Goal: Check status: Check status

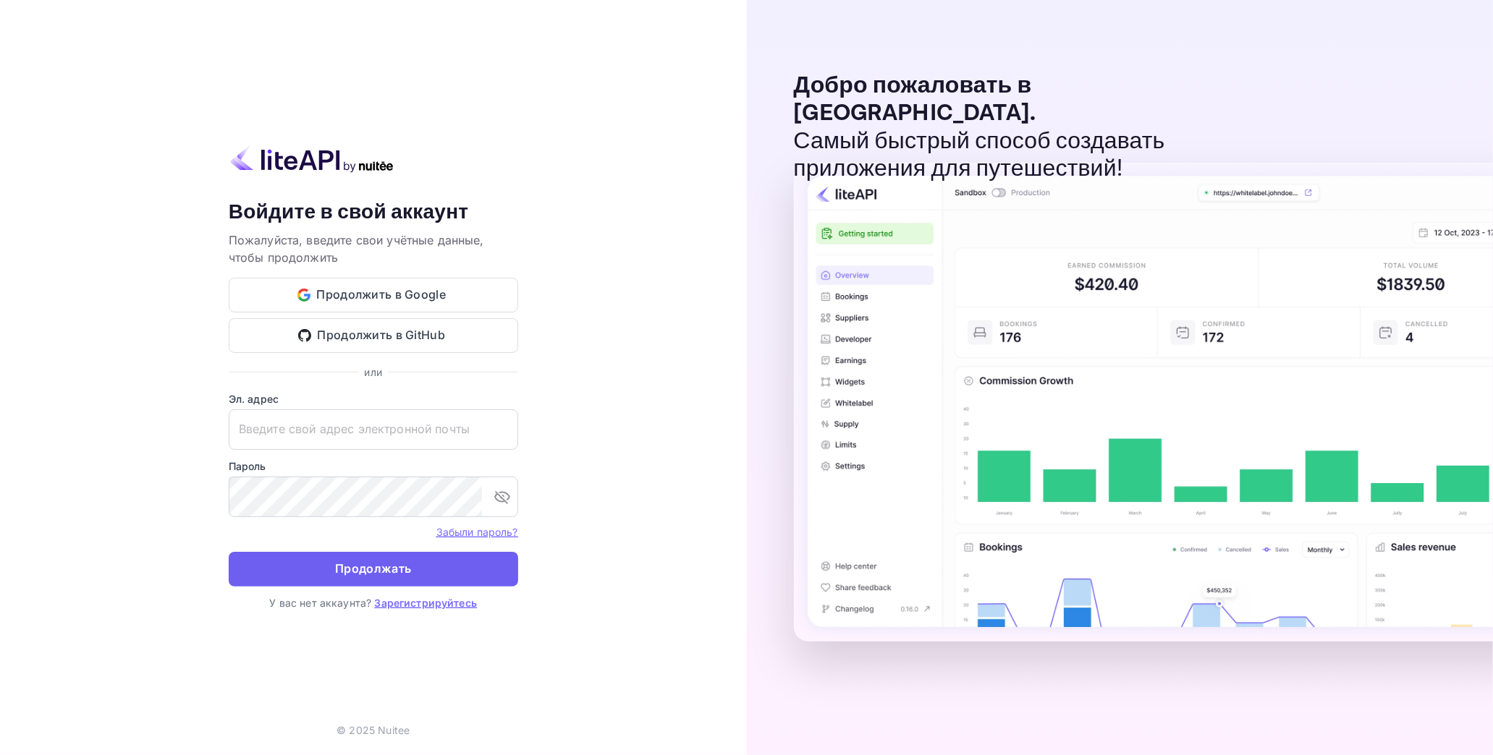
type input "[EMAIL_ADDRESS][DOMAIN_NAME]"
click at [374, 562] on ya-tr-span "Продолжать" at bounding box center [373, 569] width 76 height 20
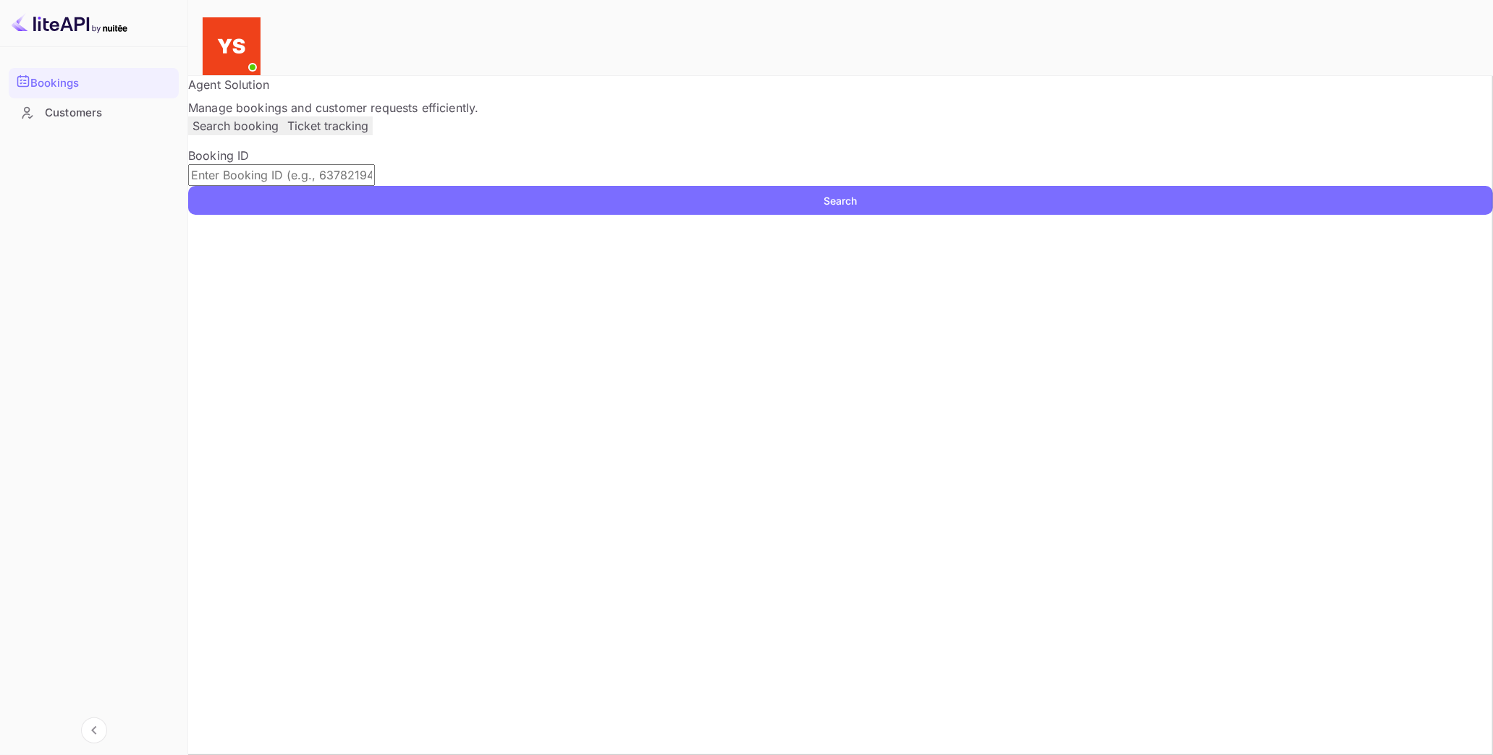
click at [326, 186] on input "text" at bounding box center [281, 175] width 187 height 22
paste input "9824499"
type input "9824499"
click at [997, 215] on button "Search" at bounding box center [840, 200] width 1305 height 29
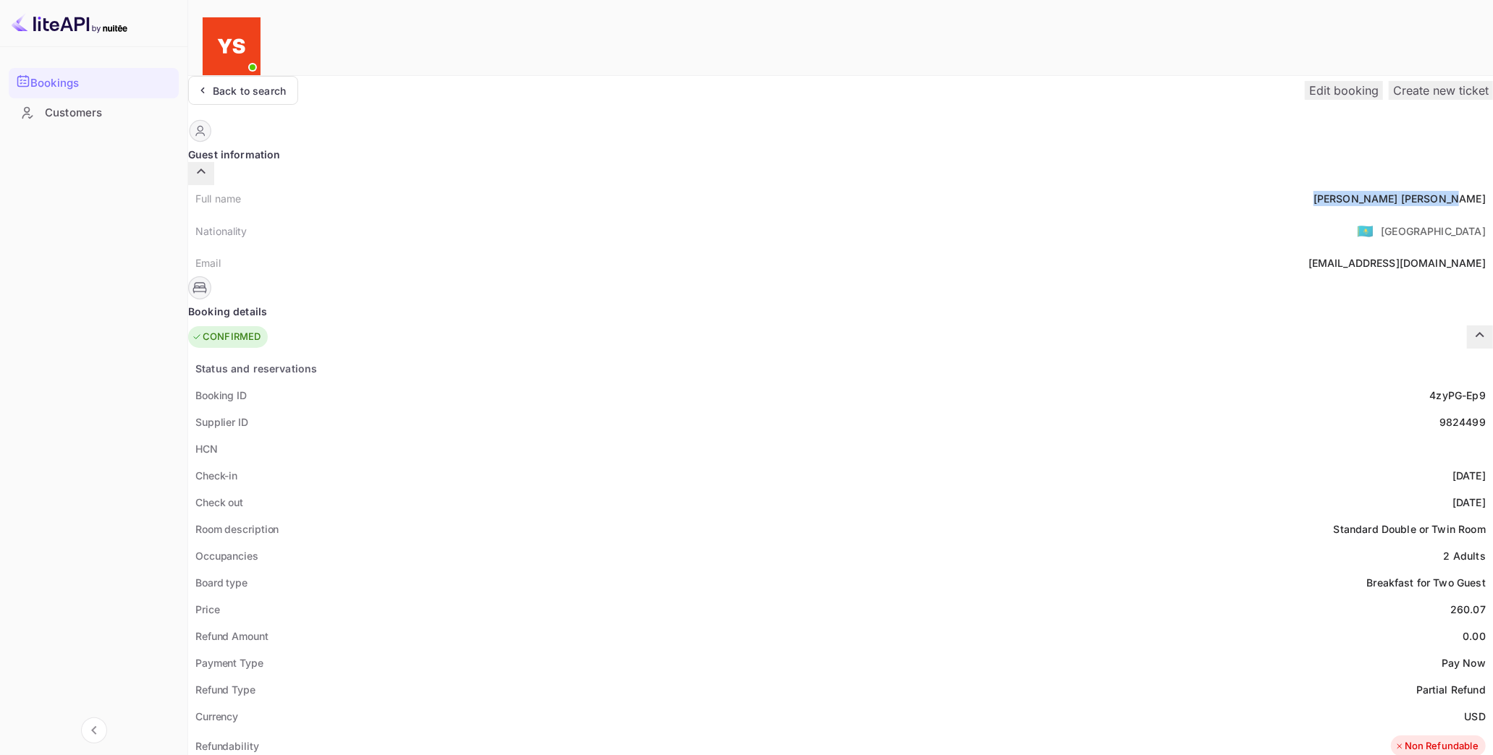
drag, startPoint x: 732, startPoint y: 171, endPoint x: 825, endPoint y: 170, distance: 93.3
click at [825, 185] on div "Full name [PERSON_NAME]" at bounding box center [840, 198] width 1305 height 27
copy div "[PERSON_NAME]"
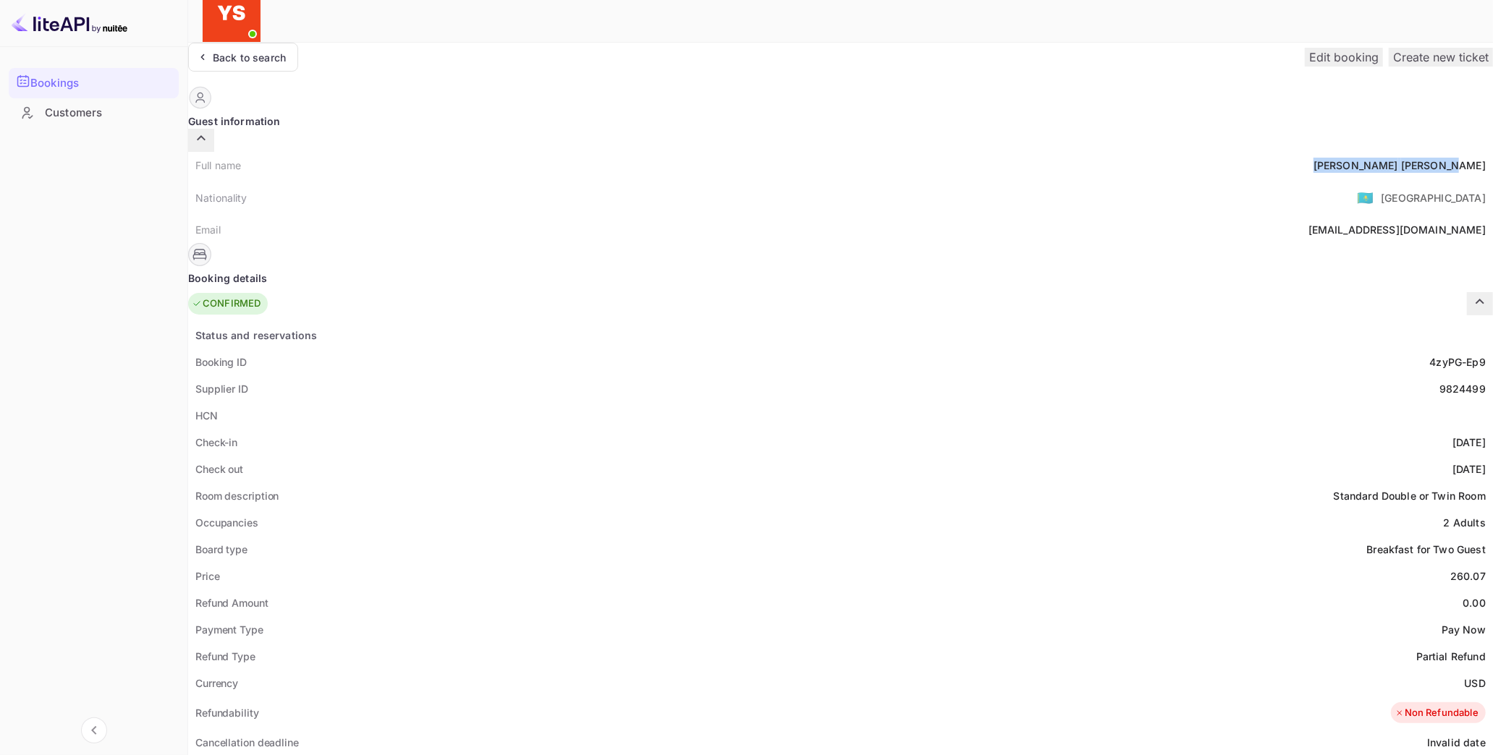
scroll to position [161, 0]
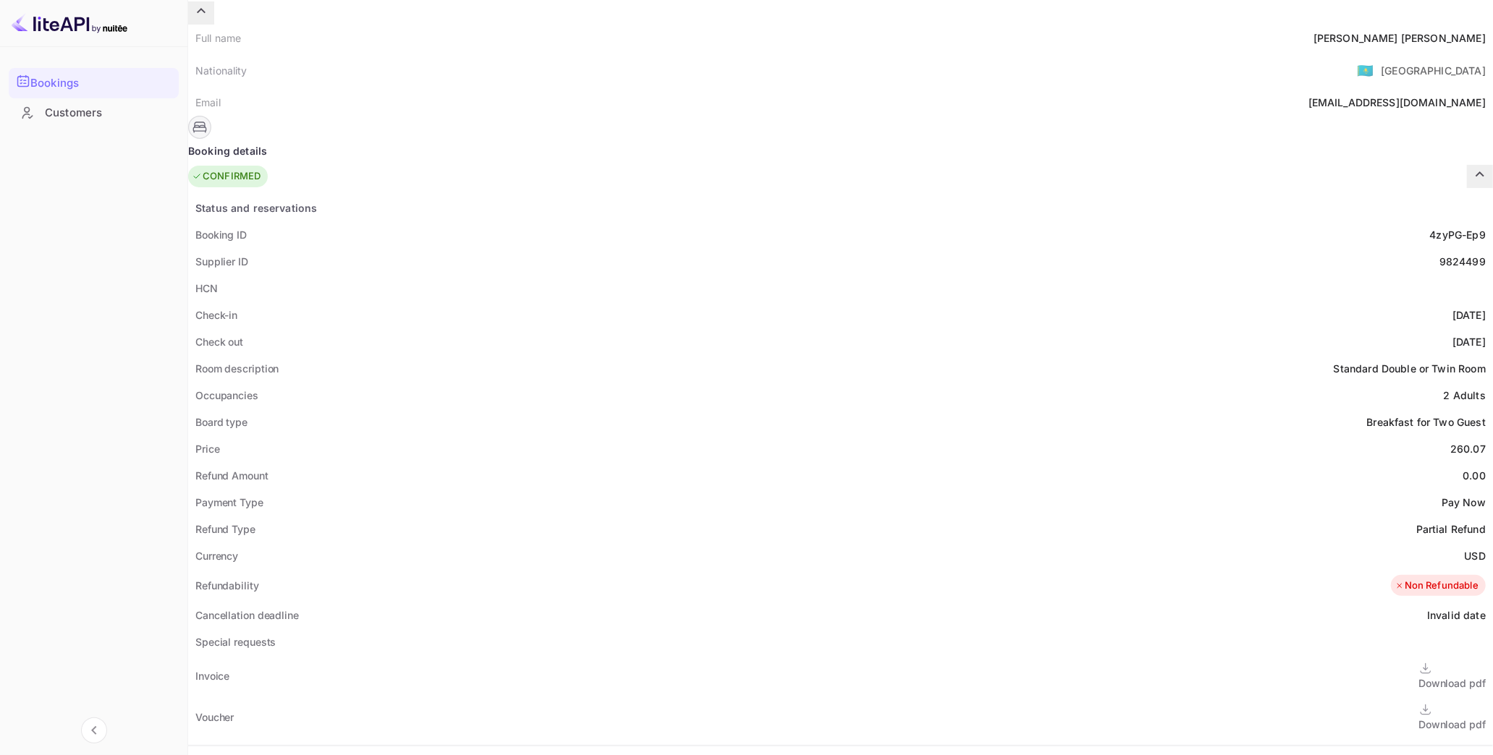
click at [733, 489] on div "Payment Type Pay Now" at bounding box center [840, 502] width 1305 height 27
drag, startPoint x: 785, startPoint y: 410, endPoint x: 823, endPoint y: 408, distance: 37.7
click at [823, 436] on div "Price 260.07" at bounding box center [840, 449] width 1305 height 27
copy div "260.07"
drag, startPoint x: 792, startPoint y: 514, endPoint x: 822, endPoint y: 517, distance: 30.5
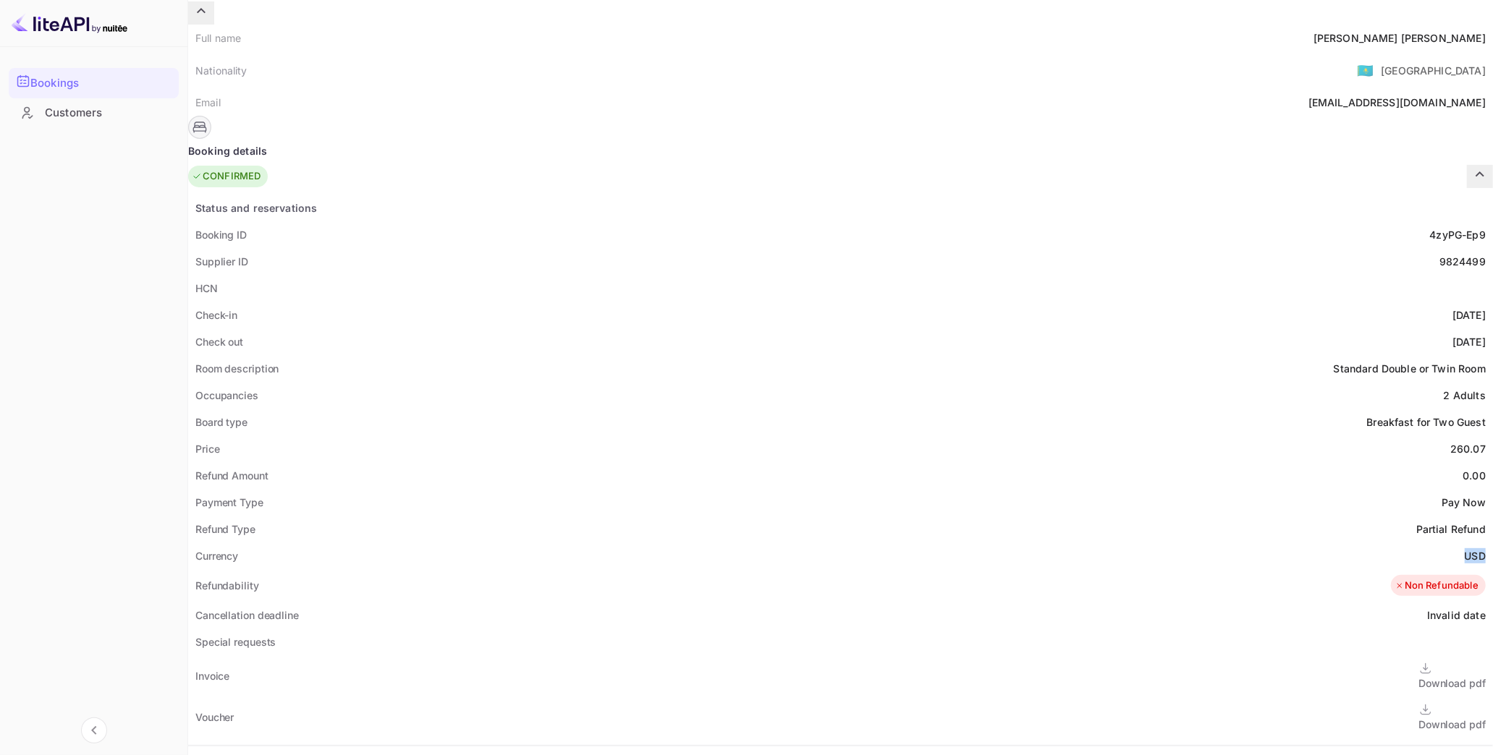
click at [822, 543] on div "Currency USD" at bounding box center [840, 556] width 1305 height 27
copy div "USD"
